Goal: Transaction & Acquisition: Download file/media

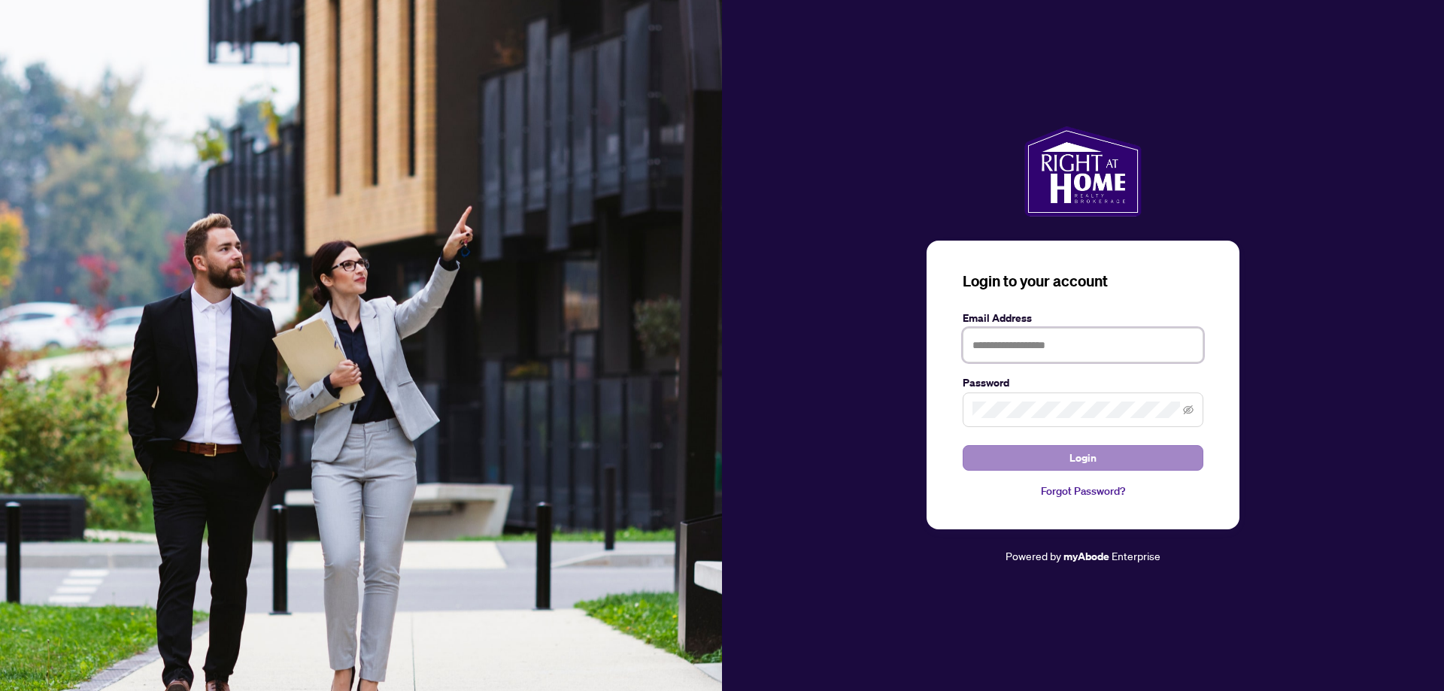
type input "**********"
click at [1025, 454] on button "Login" at bounding box center [1083, 458] width 241 height 26
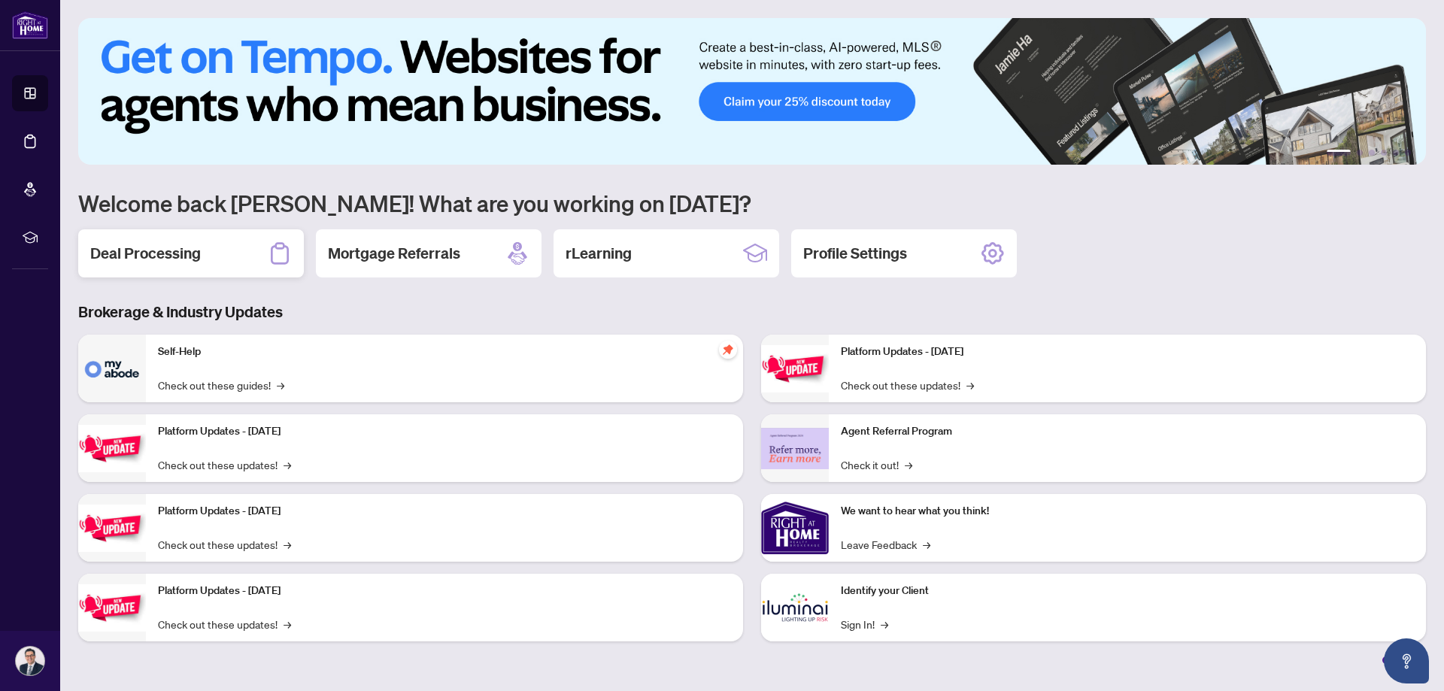
click at [169, 249] on h2 "Deal Processing" at bounding box center [145, 253] width 111 height 21
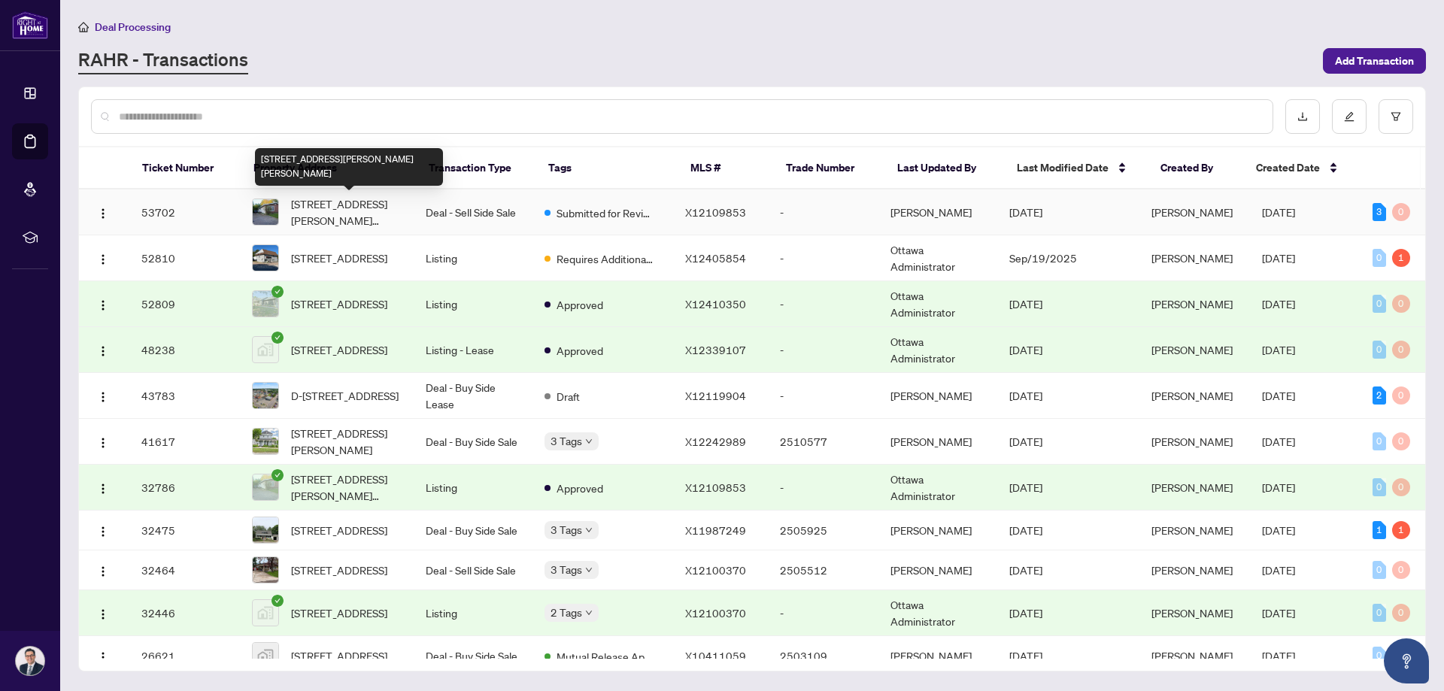
click at [387, 203] on span "[STREET_ADDRESS][PERSON_NAME][PERSON_NAME]" at bounding box center [346, 212] width 111 height 33
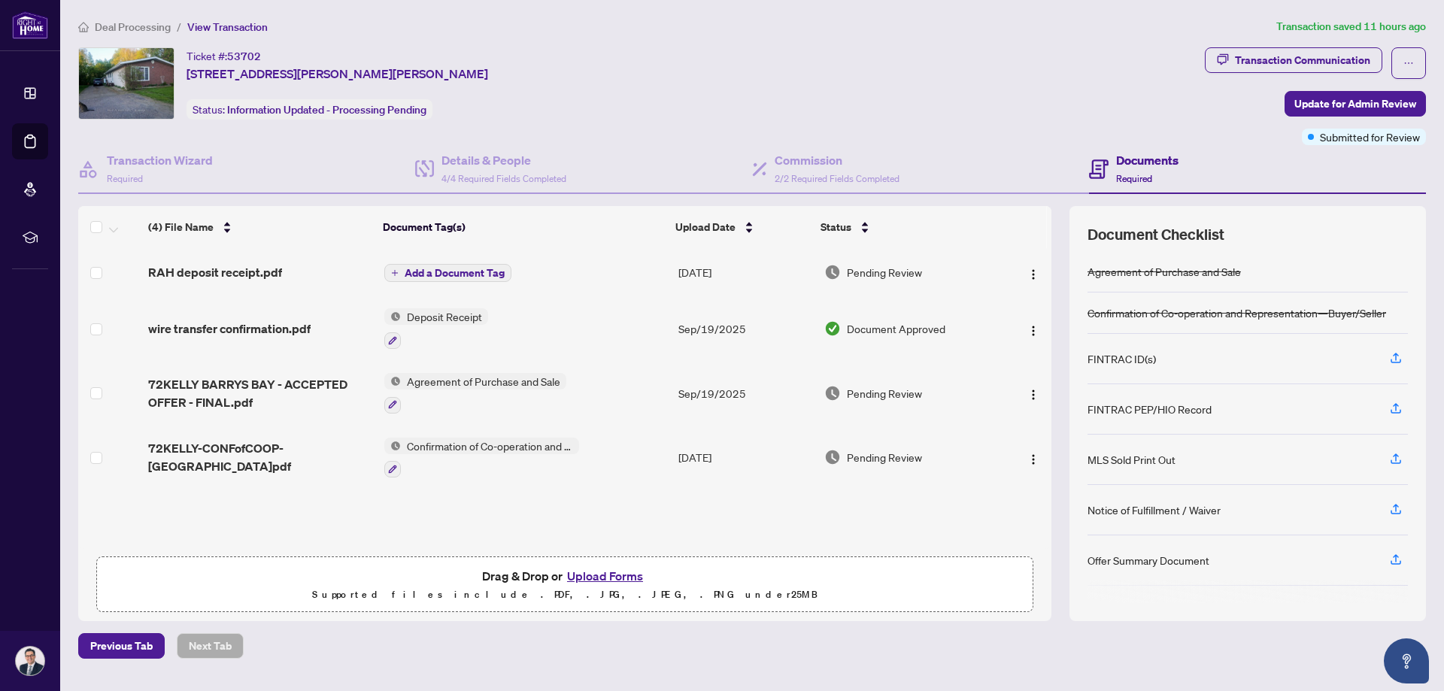
click at [428, 320] on span "Deposit Receipt" at bounding box center [444, 316] width 87 height 17
click at [436, 315] on span "Deposit Receipt" at bounding box center [444, 316] width 87 height 17
click at [241, 272] on span "RAH deposit receipt.pdf" at bounding box center [215, 272] width 134 height 18
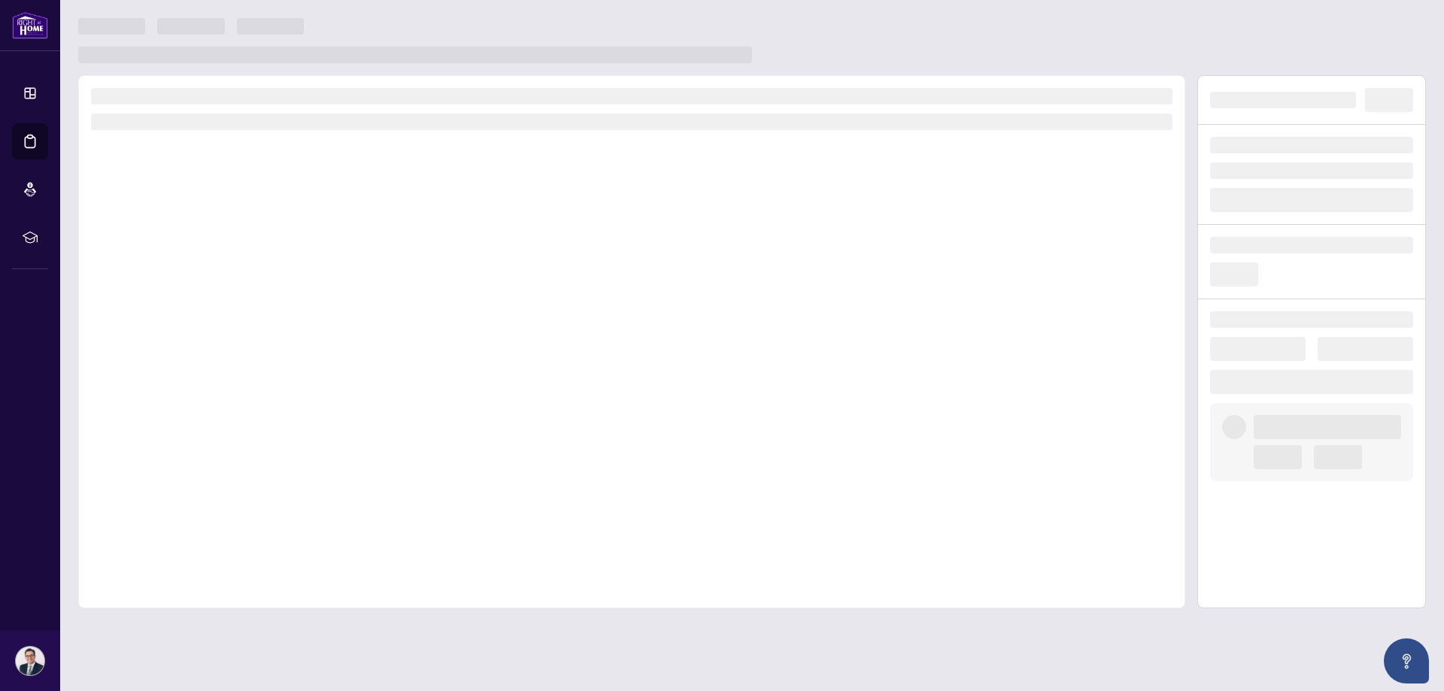
click at [241, 272] on div at bounding box center [631, 341] width 1107 height 533
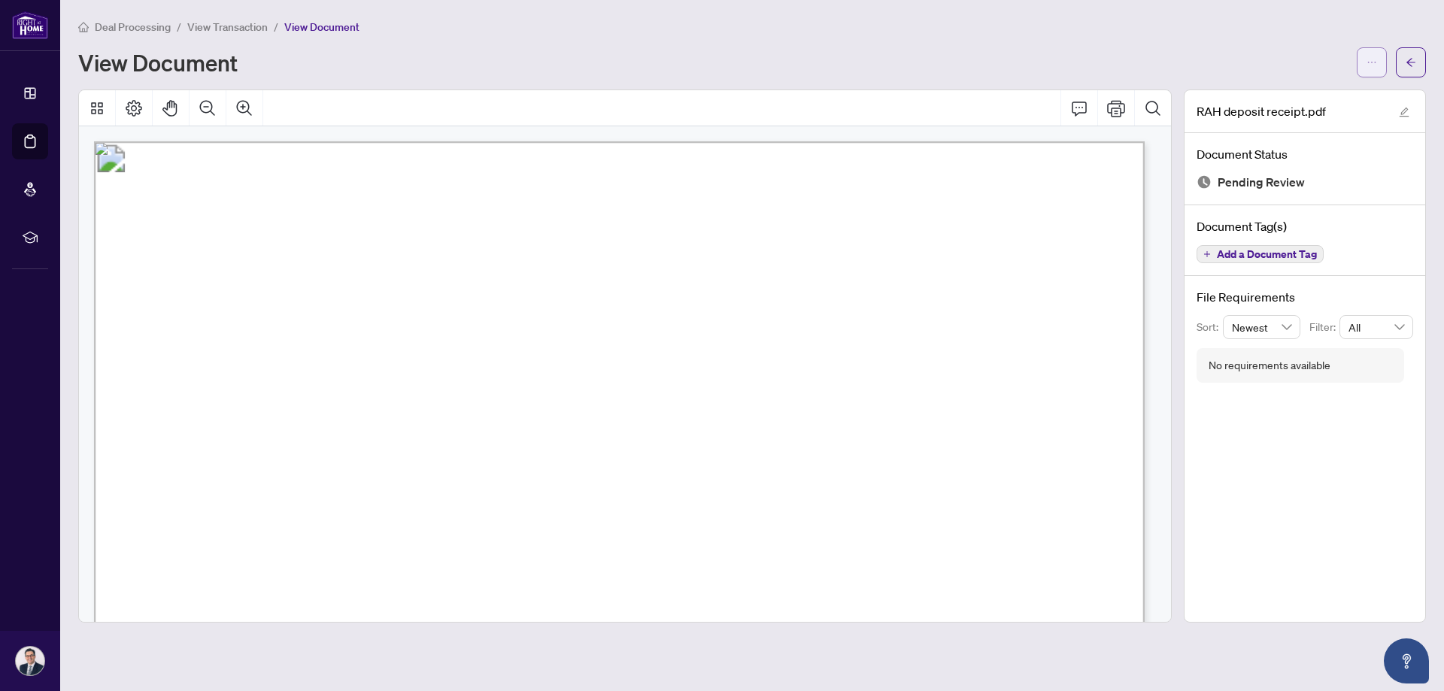
click at [1371, 62] on icon "ellipsis" at bounding box center [1372, 62] width 11 height 11
click at [1283, 92] on span "Download" at bounding box center [1318, 95] width 114 height 17
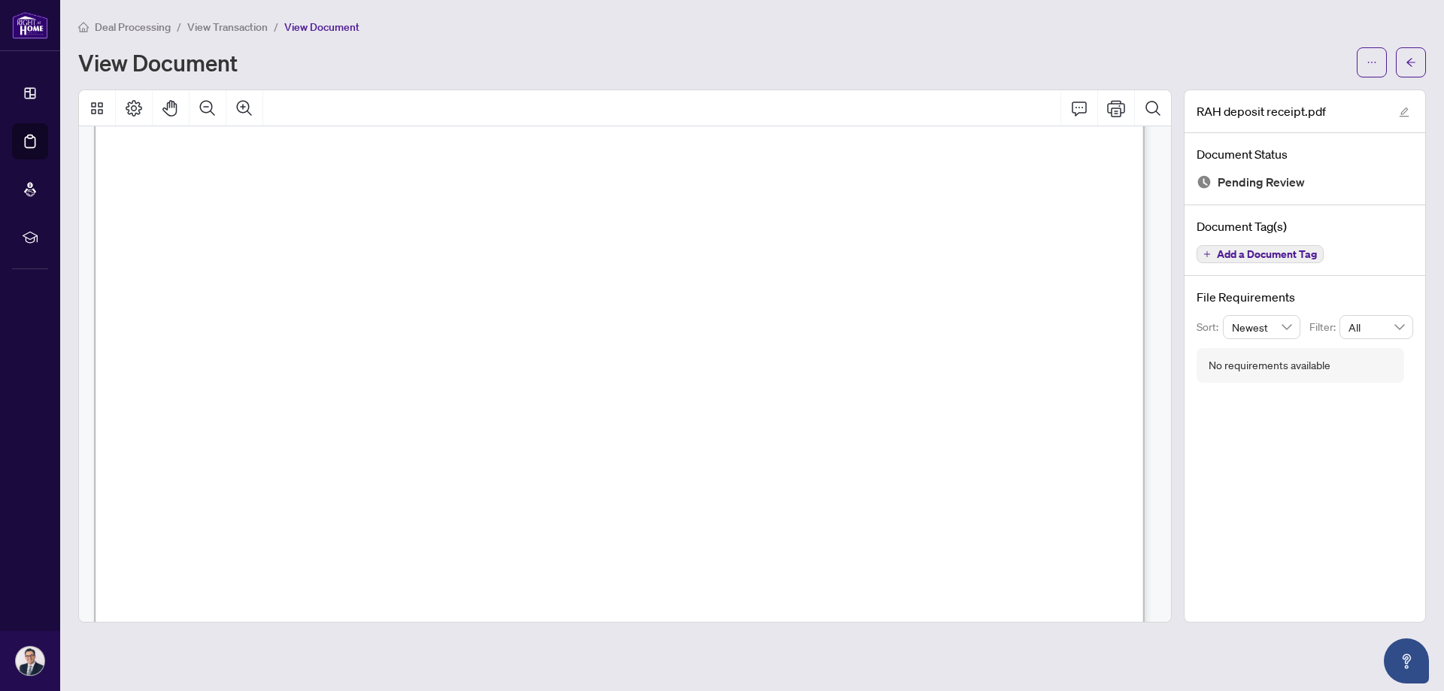
scroll to position [226, 0]
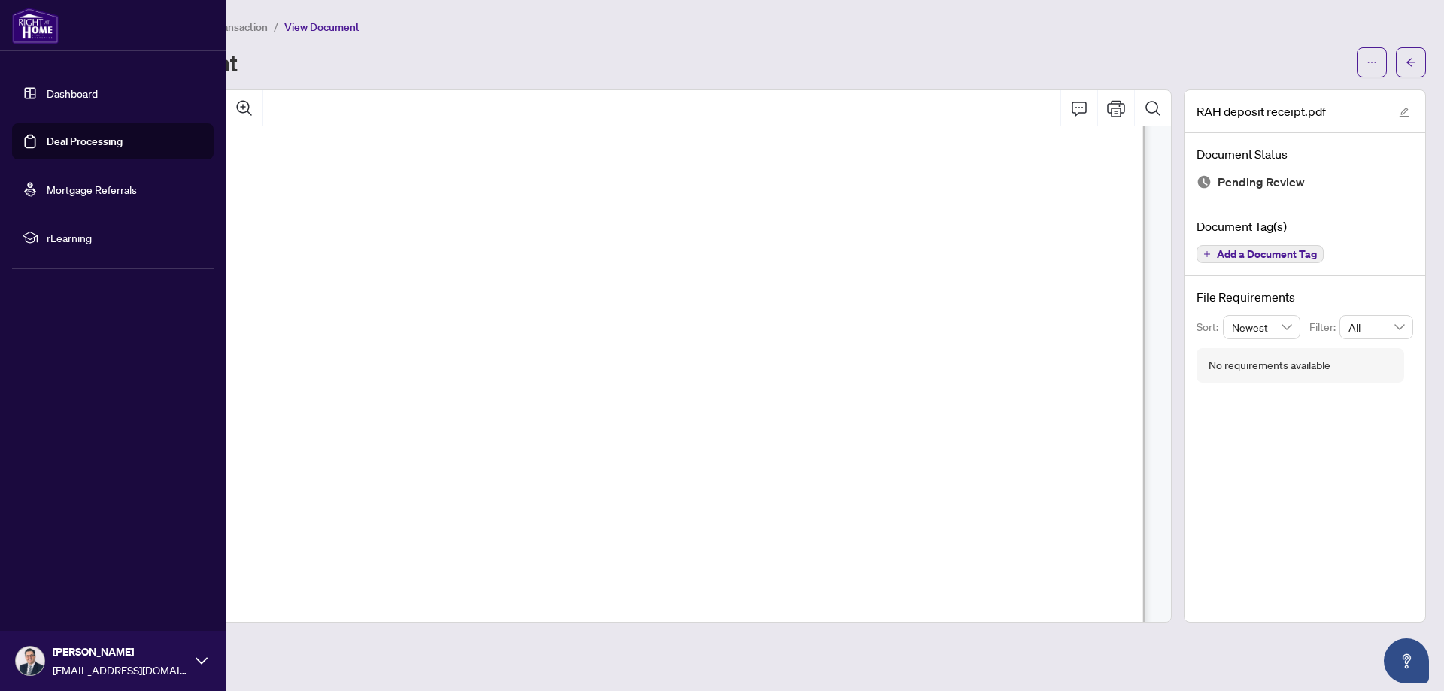
click at [68, 91] on link "Dashboard" at bounding box center [72, 94] width 51 height 14
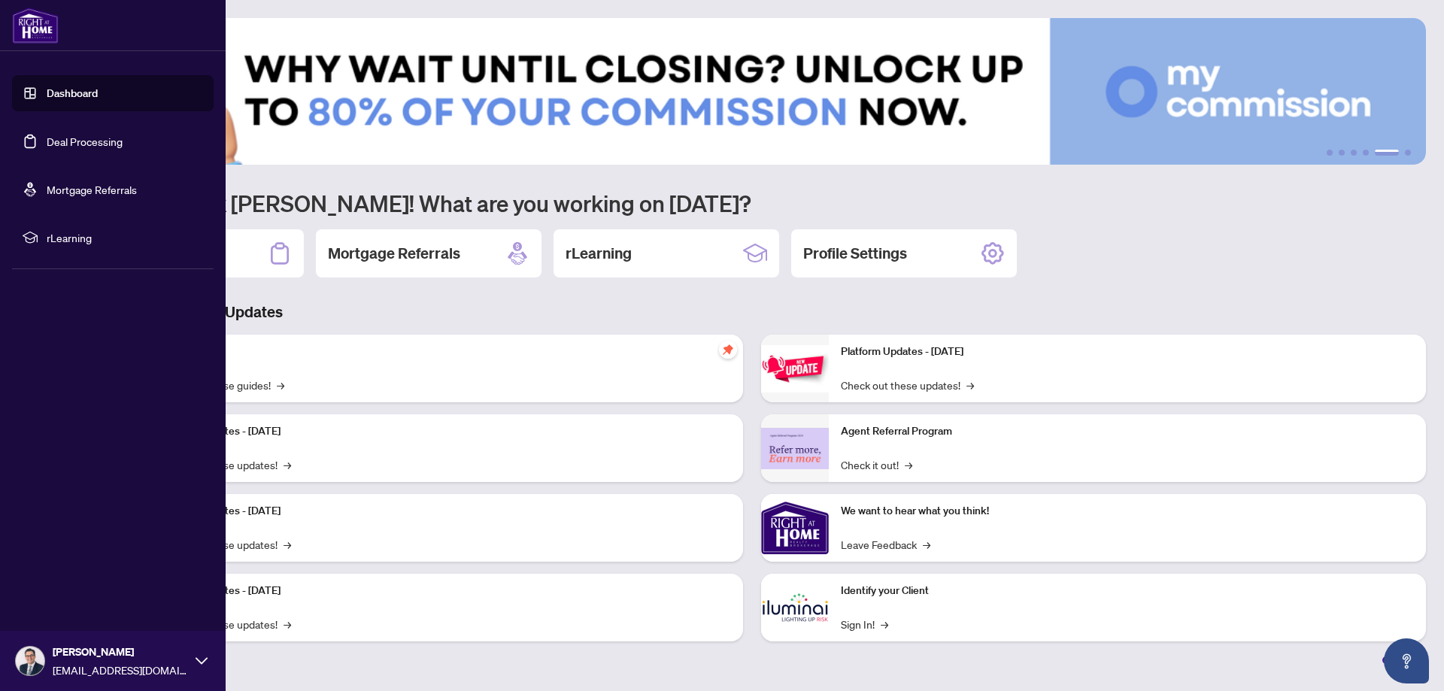
click at [60, 658] on span "[PERSON_NAME]" at bounding box center [120, 652] width 135 height 17
click at [57, 569] on span "Logout" at bounding box center [61, 572] width 34 height 24
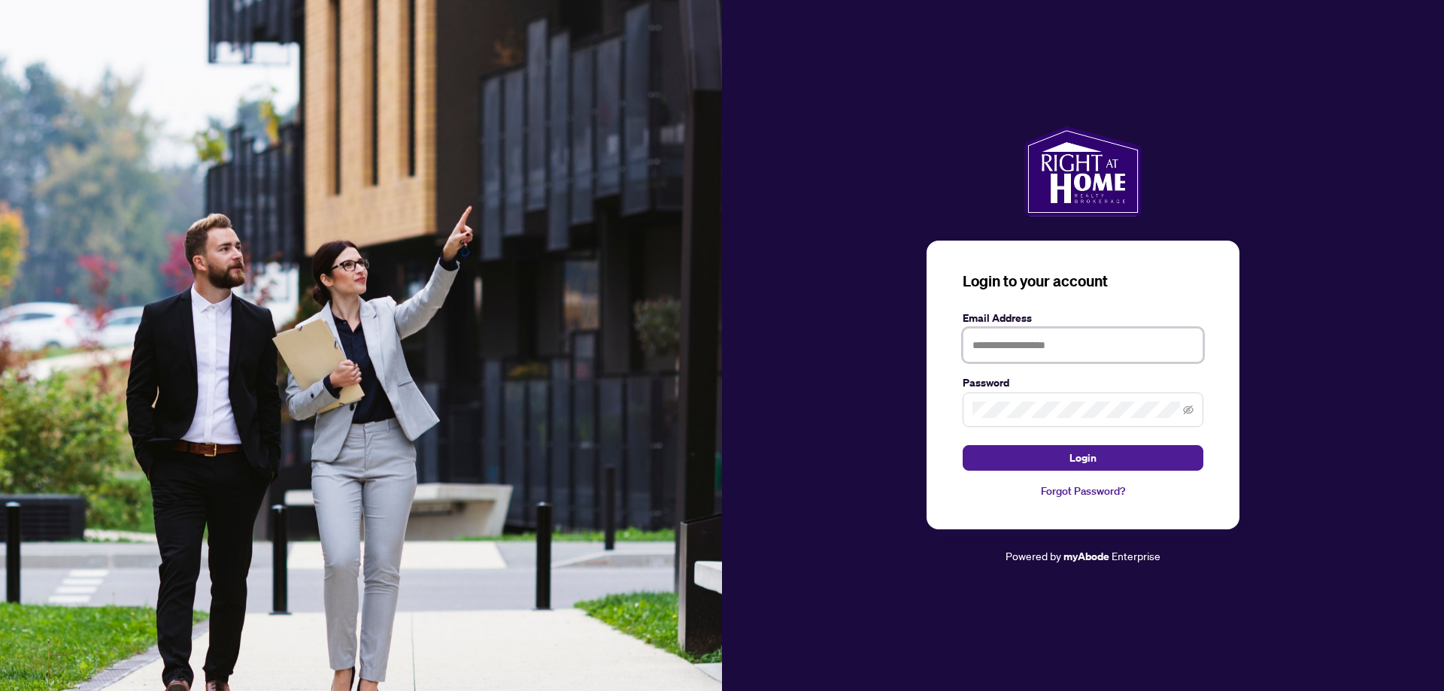
type input "**********"
